Goal: Transaction & Acquisition: Register for event/course

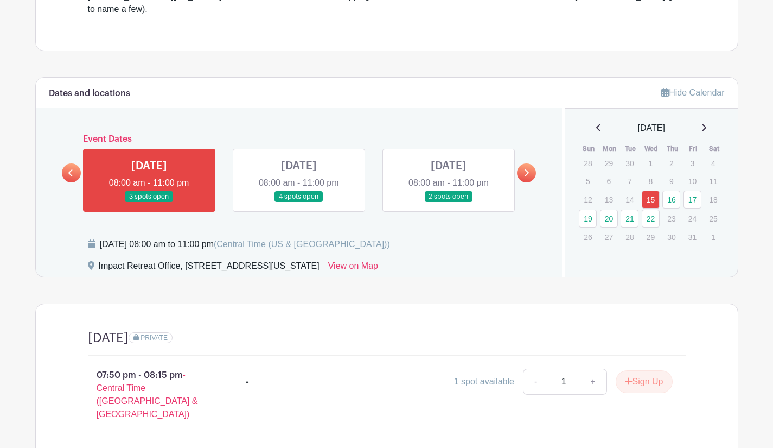
scroll to position [393, 0]
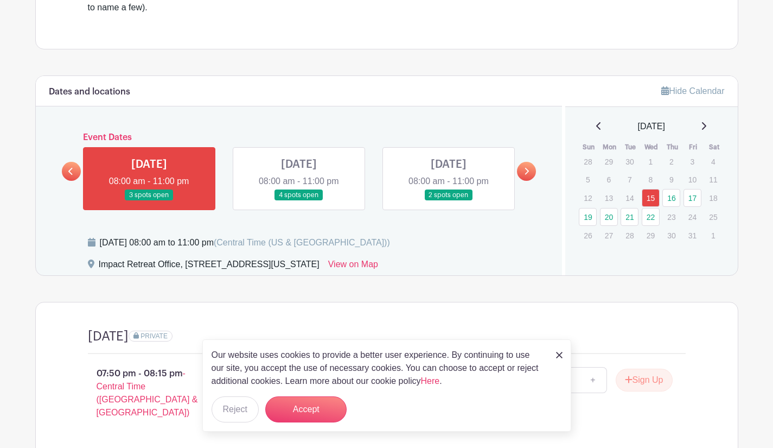
click at [149, 201] on link at bounding box center [149, 201] width 0 height 0
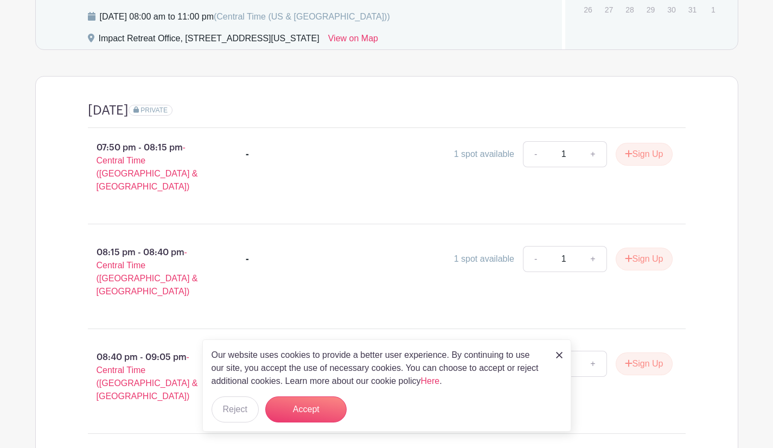
scroll to position [615, 0]
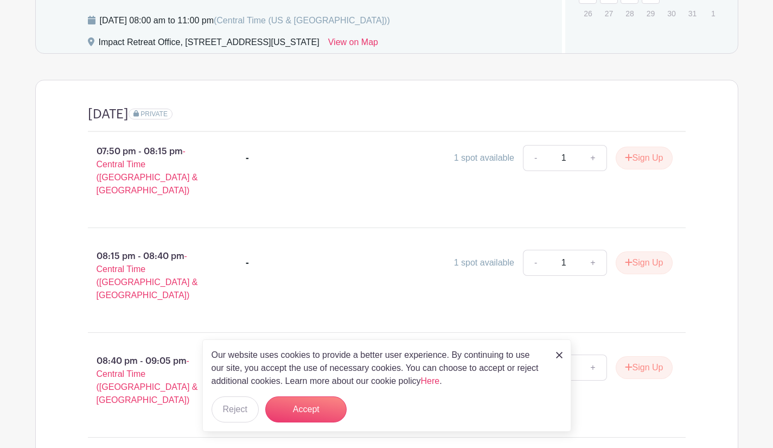
click at [558, 355] on img at bounding box center [559, 355] width 7 height 7
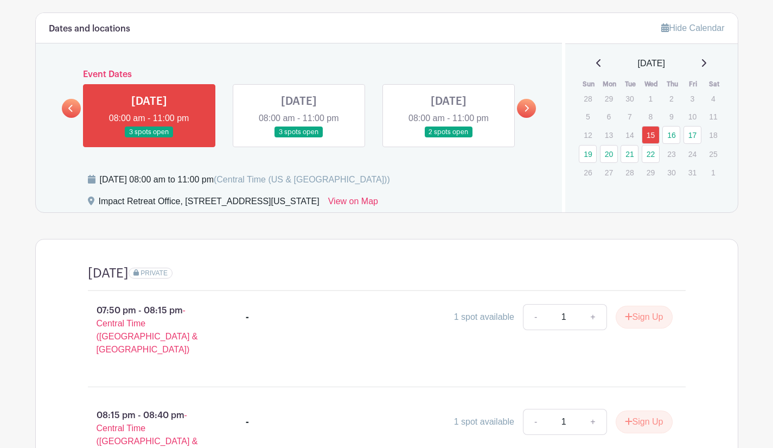
scroll to position [439, 0]
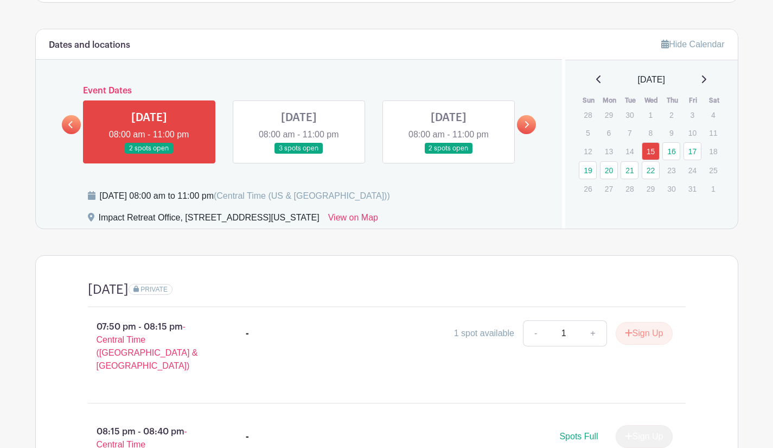
click at [299, 154] on link at bounding box center [299, 154] width 0 height 0
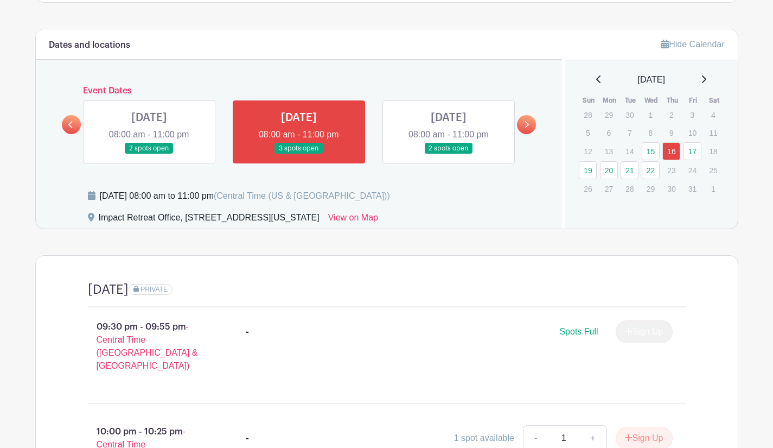
click at [532, 115] on link at bounding box center [526, 124] width 19 height 19
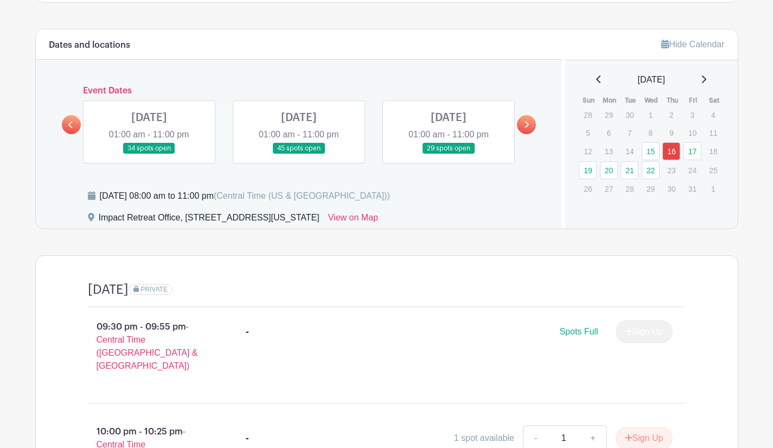
click at [149, 154] on link at bounding box center [149, 154] width 0 height 0
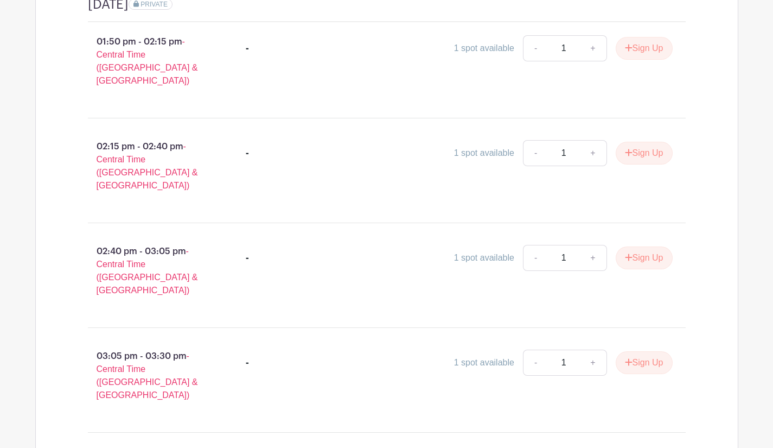
scroll to position [724, 0]
click at [627, 253] on icon "submit" at bounding box center [629, 257] width 8 height 9
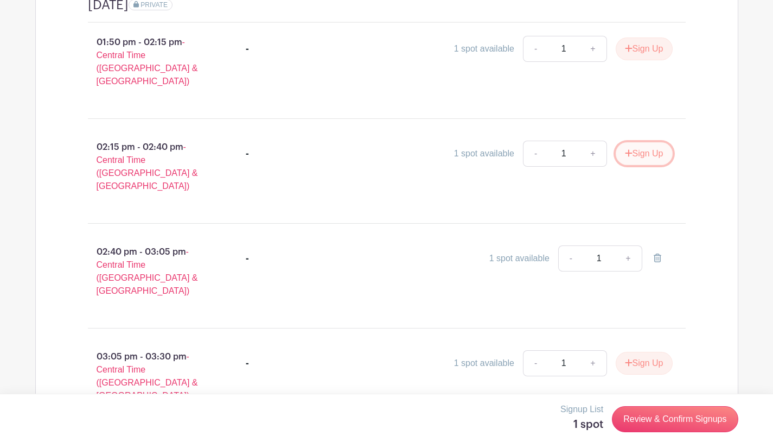
click at [636, 142] on button "Sign Up" at bounding box center [644, 153] width 57 height 23
click at [657, 253] on icon at bounding box center [658, 257] width 8 height 9
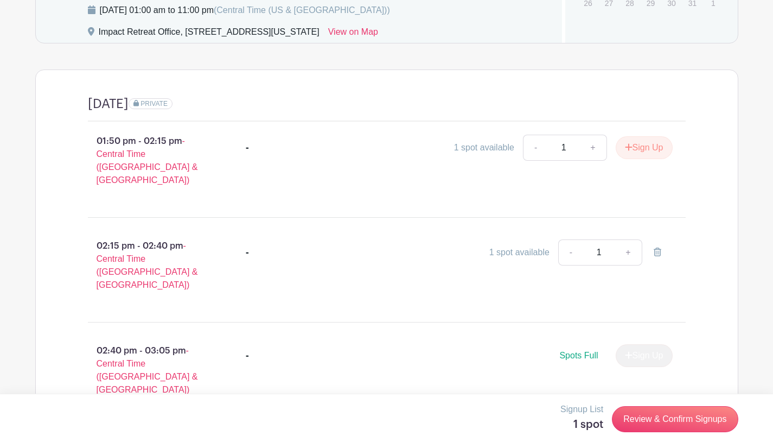
scroll to position [624, 0]
click at [643, 137] on button "Sign Up" at bounding box center [644, 148] width 57 height 23
click at [656, 248] on icon at bounding box center [658, 252] width 8 height 9
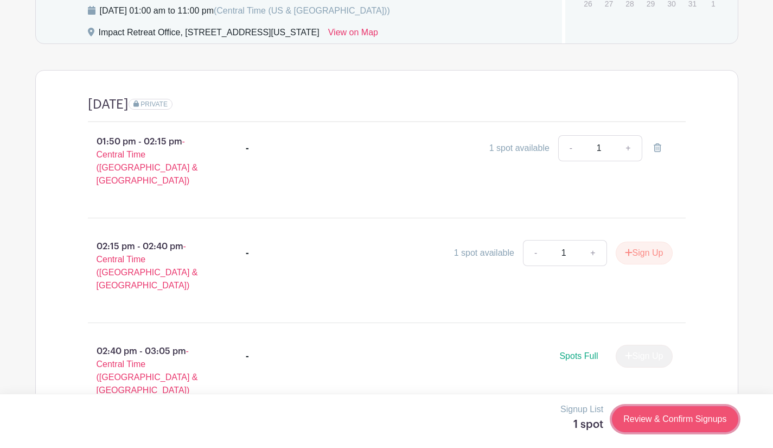
click at [654, 425] on link "Review & Confirm Signups" at bounding box center [675, 419] width 126 height 26
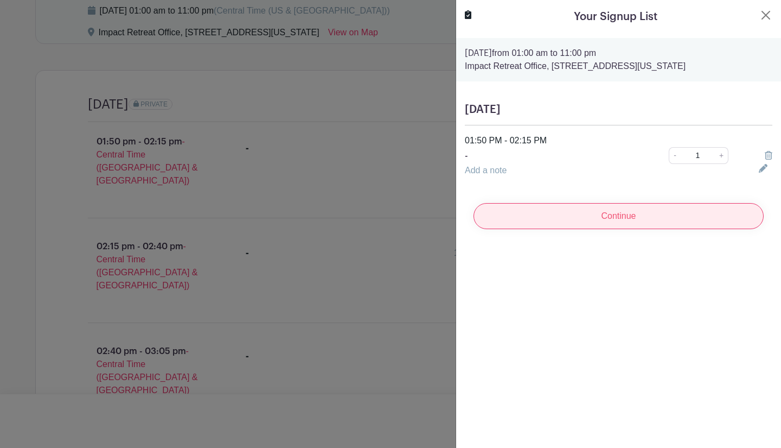
click at [582, 217] on input "Continue" at bounding box center [619, 216] width 290 height 26
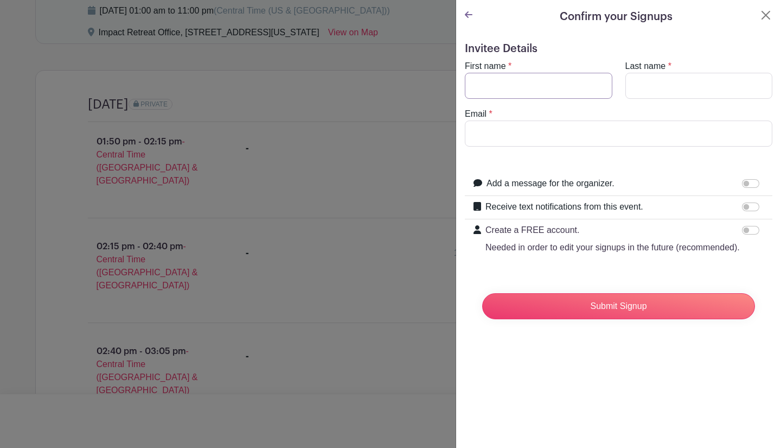
click at [499, 80] on input "First name" at bounding box center [539, 86] width 148 height 26
type input "[PERSON_NAME]"
click at [648, 92] on input "Last name" at bounding box center [699, 86] width 148 height 26
type input "[PERSON_NAME]"
click at [579, 144] on input "Email" at bounding box center [619, 133] width 308 height 26
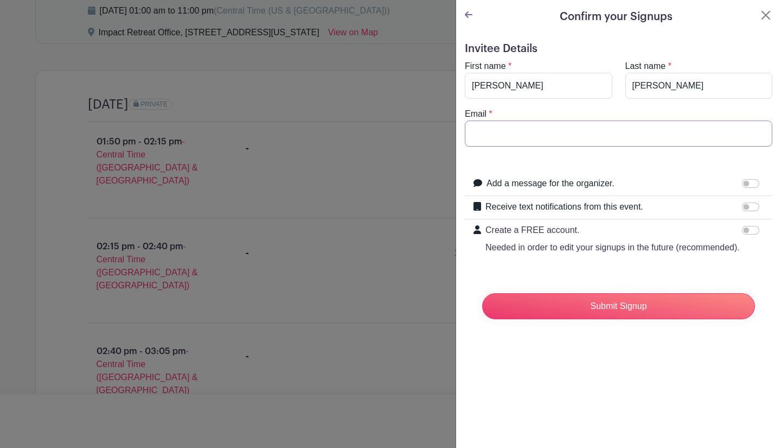
type input "[EMAIL_ADDRESS][DOMAIN_NAME]"
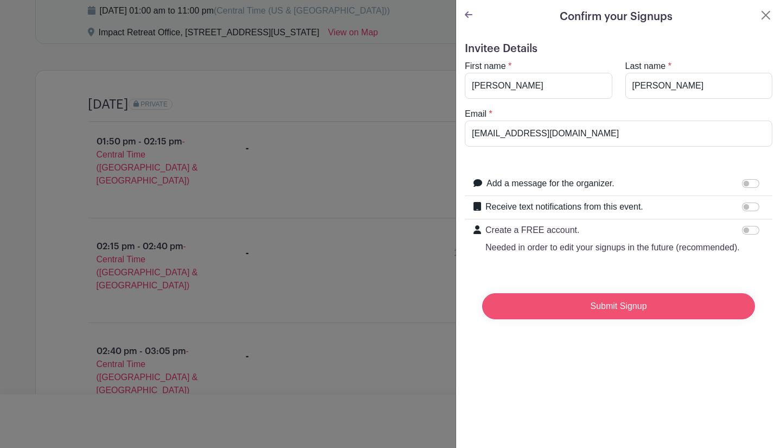
click at [663, 319] on input "Submit Signup" at bounding box center [618, 306] width 273 height 26
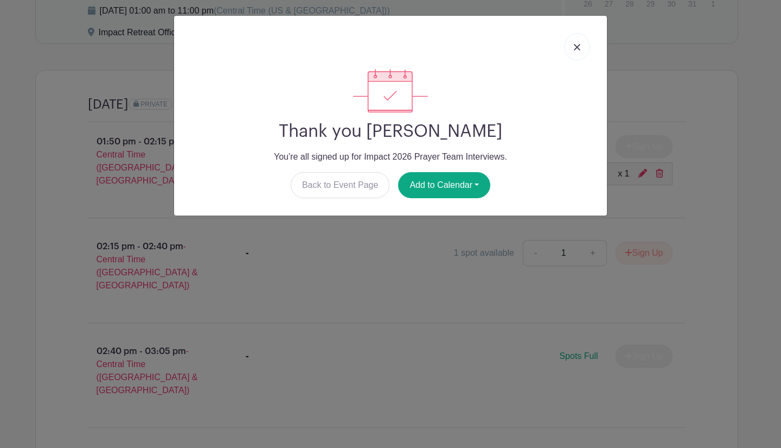
click at [582, 45] on link at bounding box center [577, 46] width 25 height 27
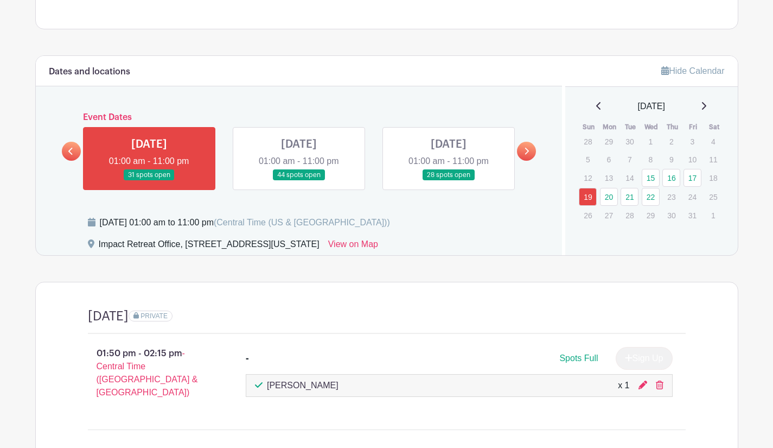
scroll to position [412, 0]
click at [67, 142] on link at bounding box center [71, 151] width 19 height 19
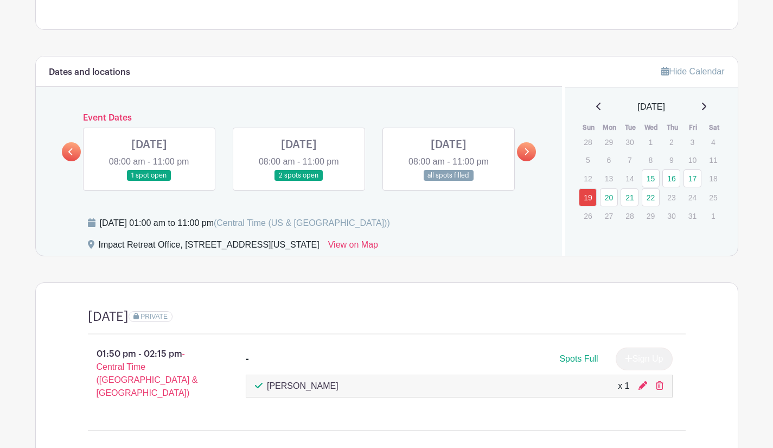
click at [149, 181] on link at bounding box center [149, 181] width 0 height 0
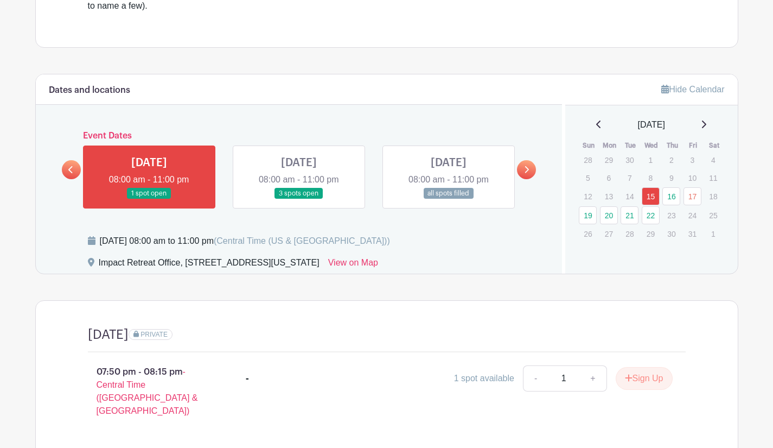
scroll to position [393, 0]
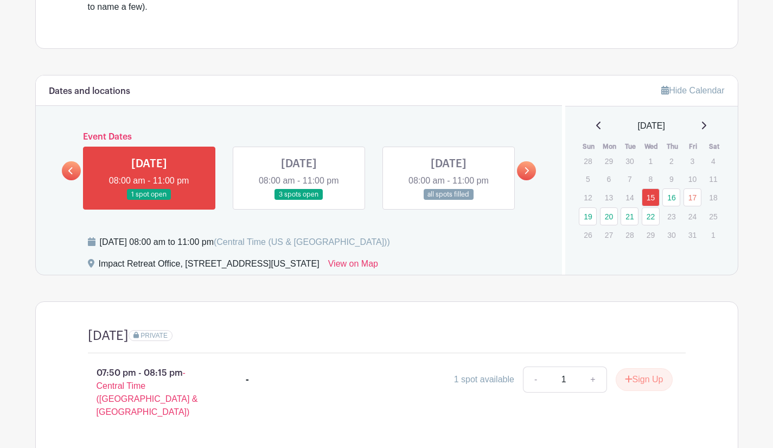
click at [531, 162] on link at bounding box center [526, 170] width 19 height 19
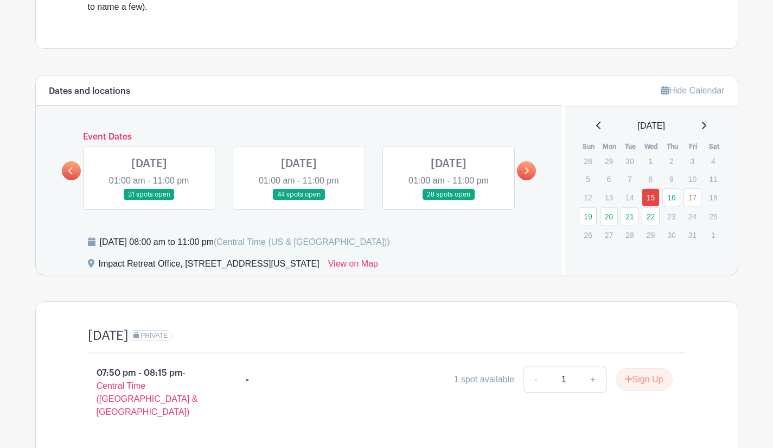
click at [149, 200] on link at bounding box center [149, 200] width 0 height 0
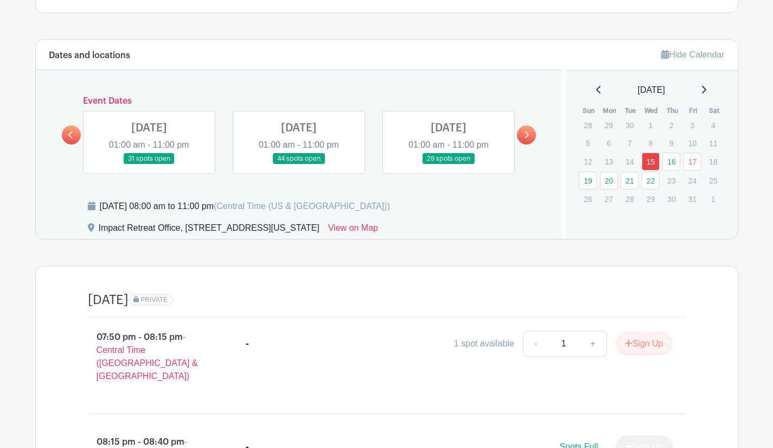
scroll to position [416, 0]
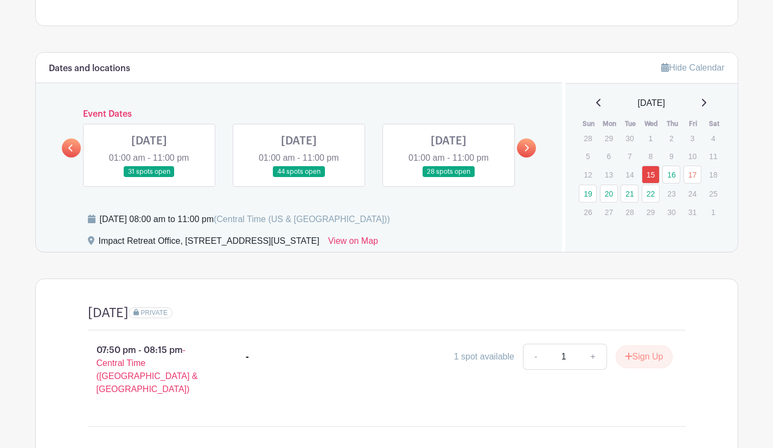
click at [149, 177] on link at bounding box center [149, 177] width 0 height 0
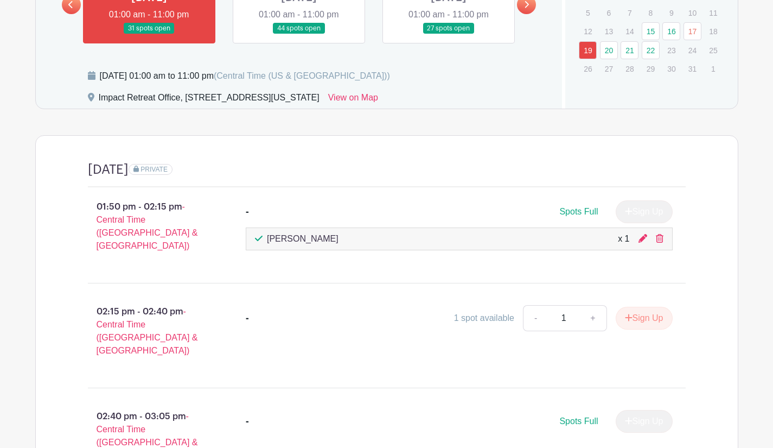
scroll to position [559, 0]
click at [207, 225] on p "01:50 pm - 02:15 pm - Central Time ([GEOGRAPHIC_DATA] & [GEOGRAPHIC_DATA])" at bounding box center [150, 226] width 158 height 61
click at [245, 301] on li "- 1 spot available - 1 + Sign Up" at bounding box center [459, 320] width 436 height 39
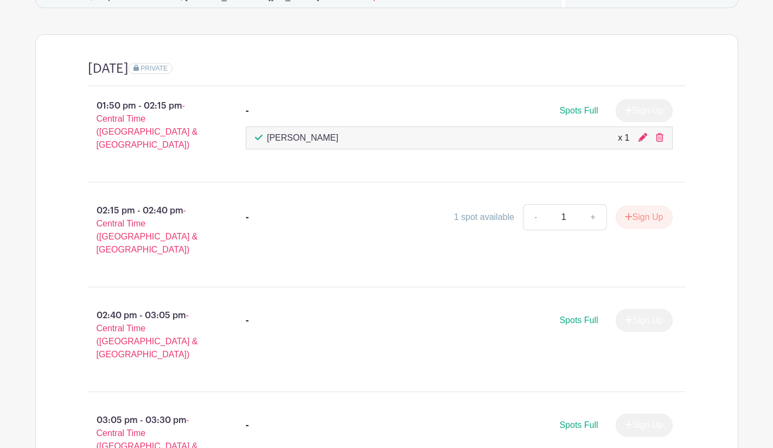
scroll to position [660, 0]
click at [264, 309] on div "- Spots Full Sign Up" at bounding box center [459, 322] width 427 height 27
click at [564, 309] on div "Spots Full Sign Up" at bounding box center [513, 320] width 320 height 23
click at [565, 316] on span "Spots Full" at bounding box center [578, 320] width 39 height 9
click at [559, 314] on div "Spots Full" at bounding box center [578, 320] width 39 height 13
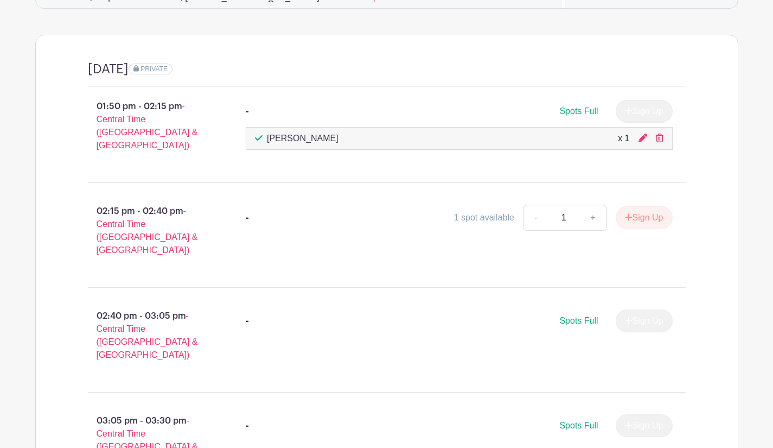
click at [250, 314] on div "-" at bounding box center [299, 320] width 107 height 13
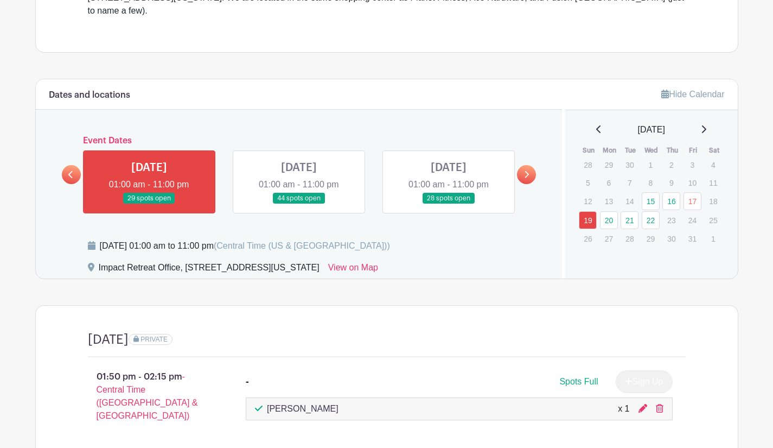
scroll to position [389, 0]
click at [678, 193] on link "16" at bounding box center [671, 202] width 18 height 18
